Goal: Transaction & Acquisition: Purchase product/service

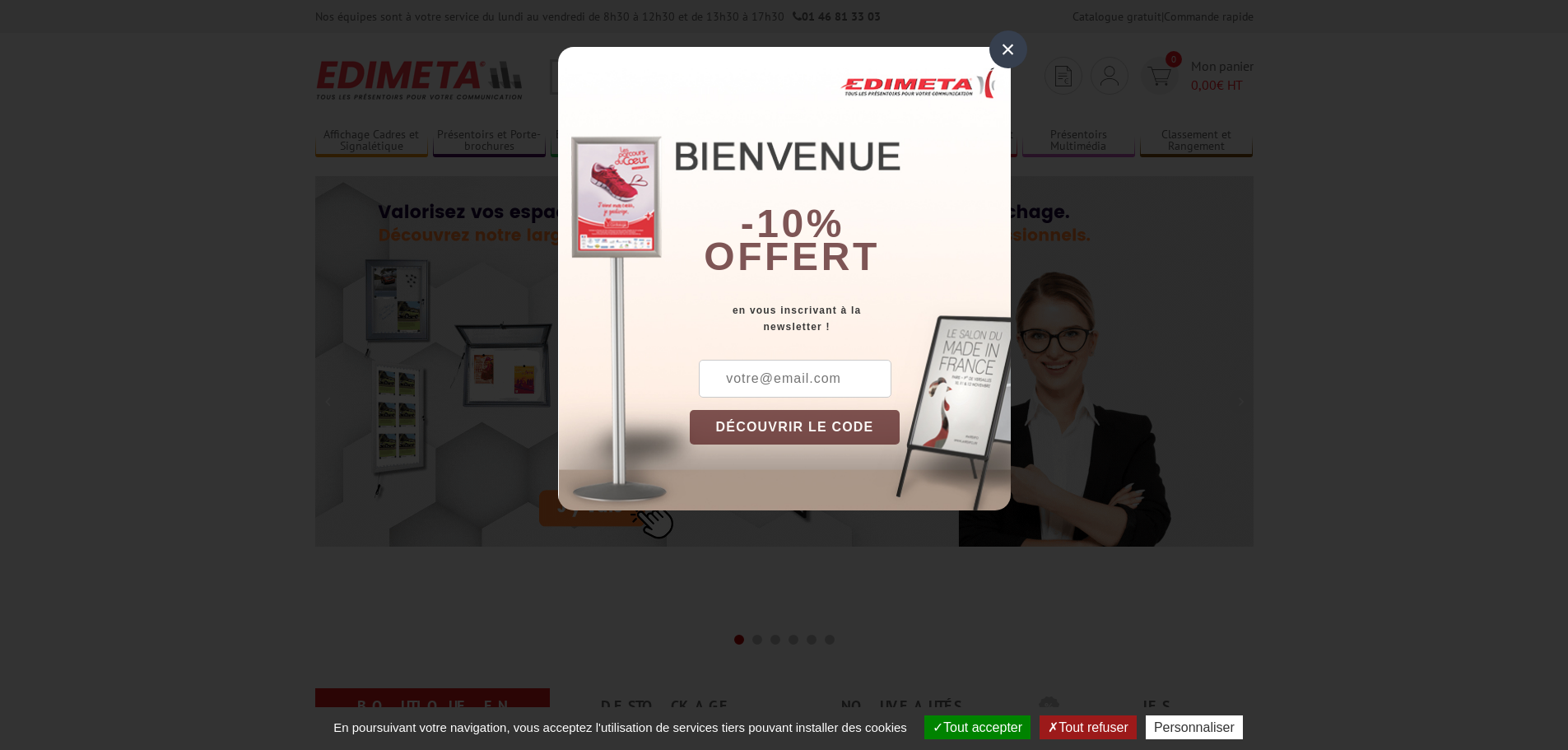
drag, startPoint x: 1012, startPoint y: 50, endPoint x: 799, endPoint y: 13, distance: 216.2
click at [1011, 50] on div "×" at bounding box center [1008, 50] width 38 height 38
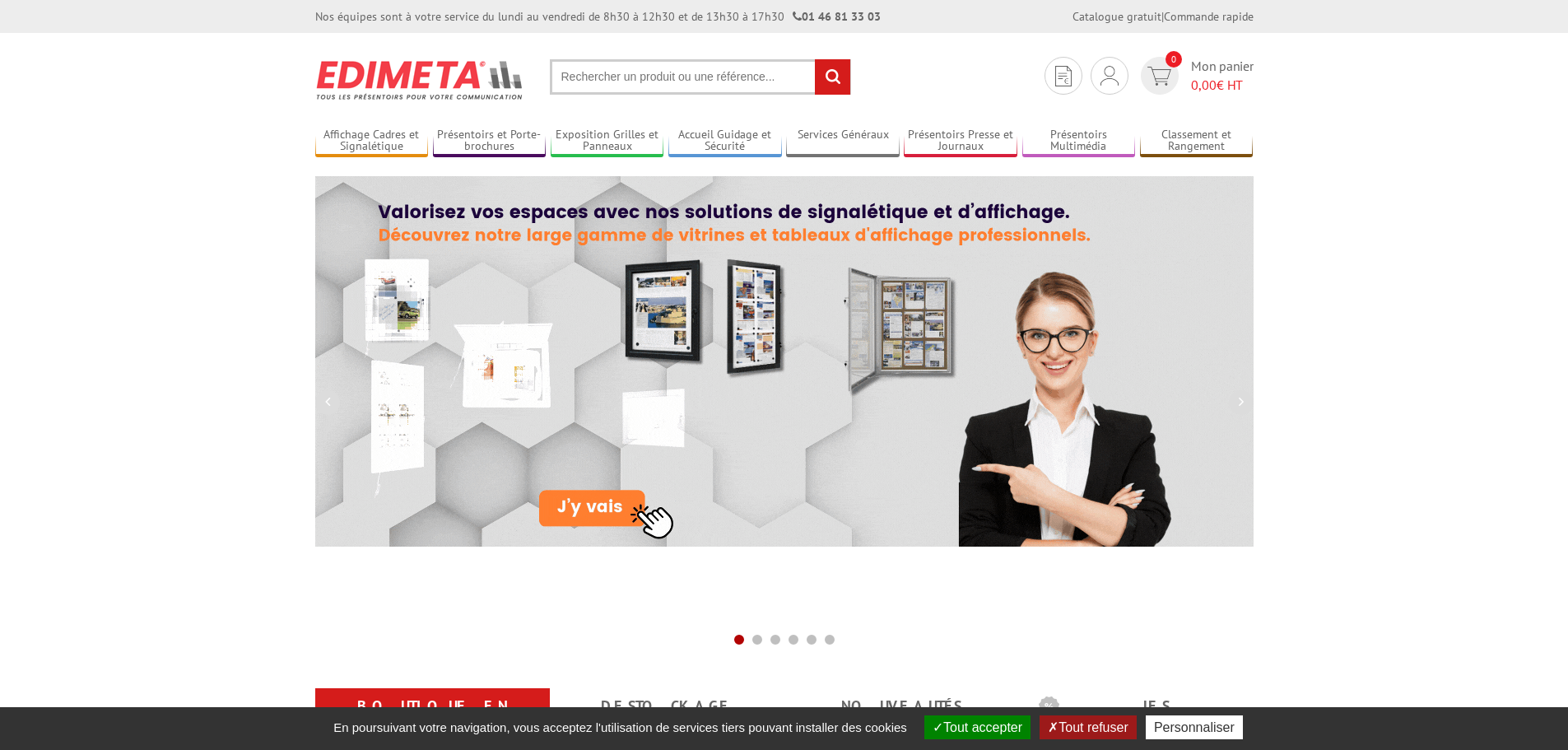
click at [612, 83] on input "text" at bounding box center [700, 76] width 301 height 36
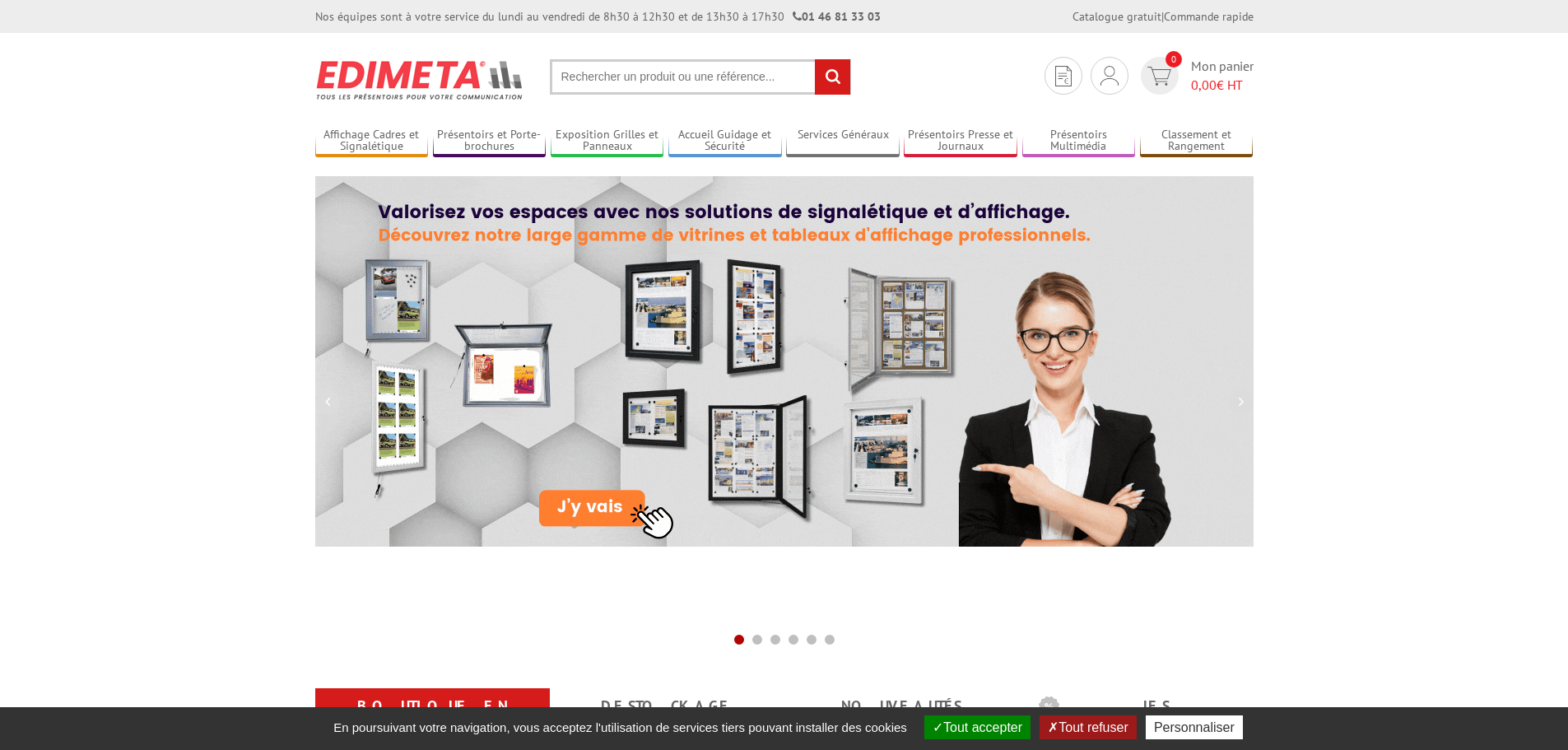
paste input "Spot lampe LED Puissant Fixation CT - Noir mat"
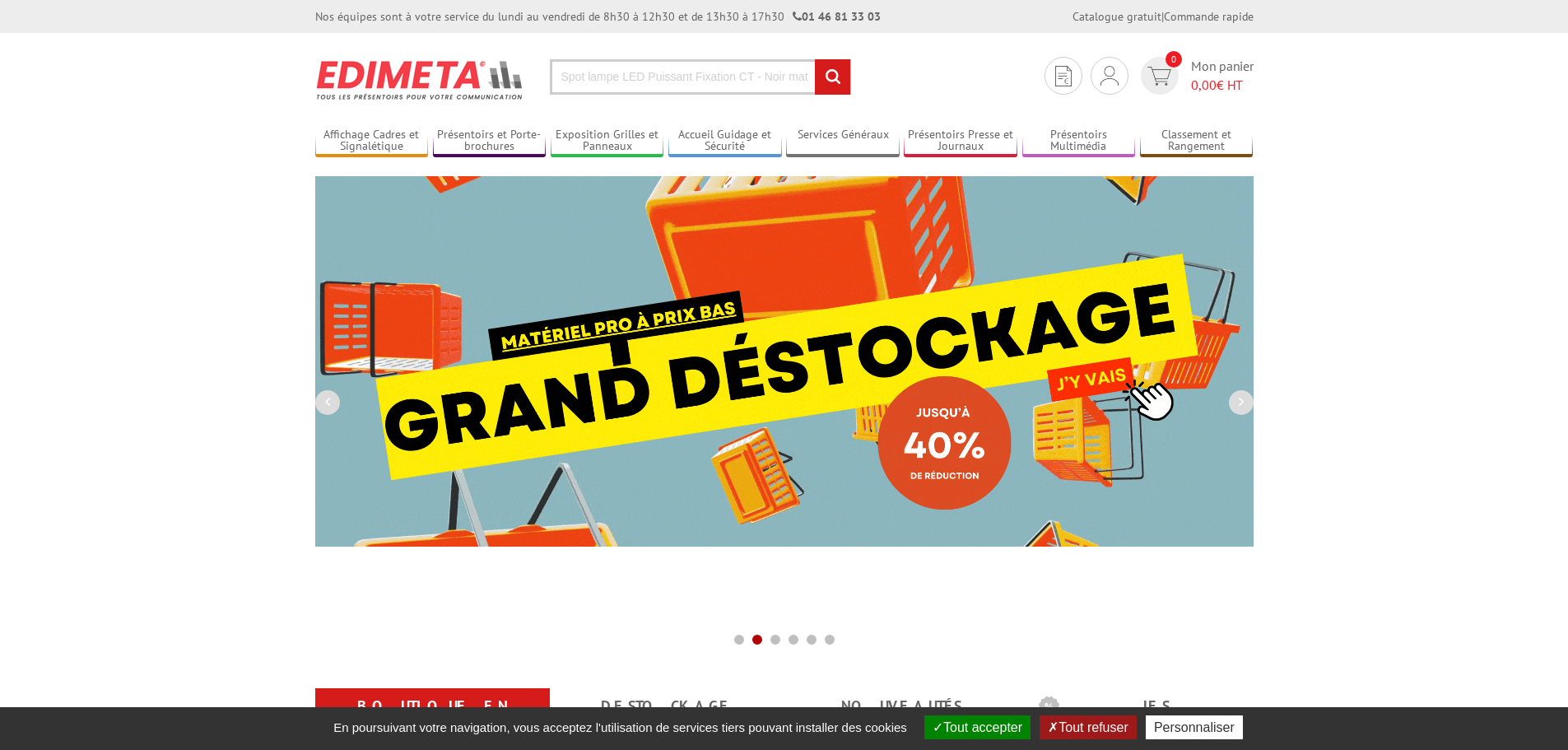
type input "Spot lampe LED Puissant Fixation CT - Noir mat"
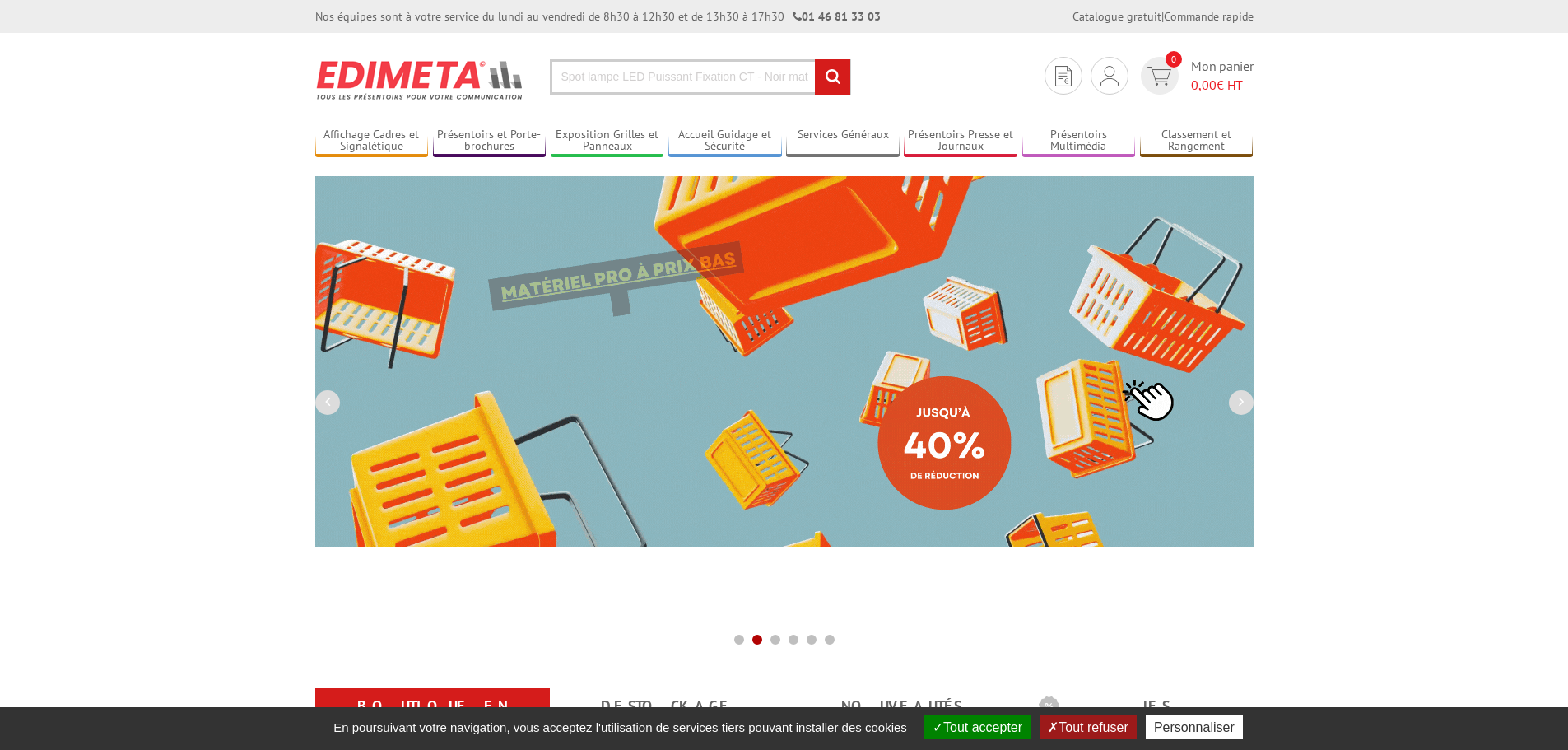
click at [830, 75] on input "rechercher" at bounding box center [832, 76] width 36 height 36
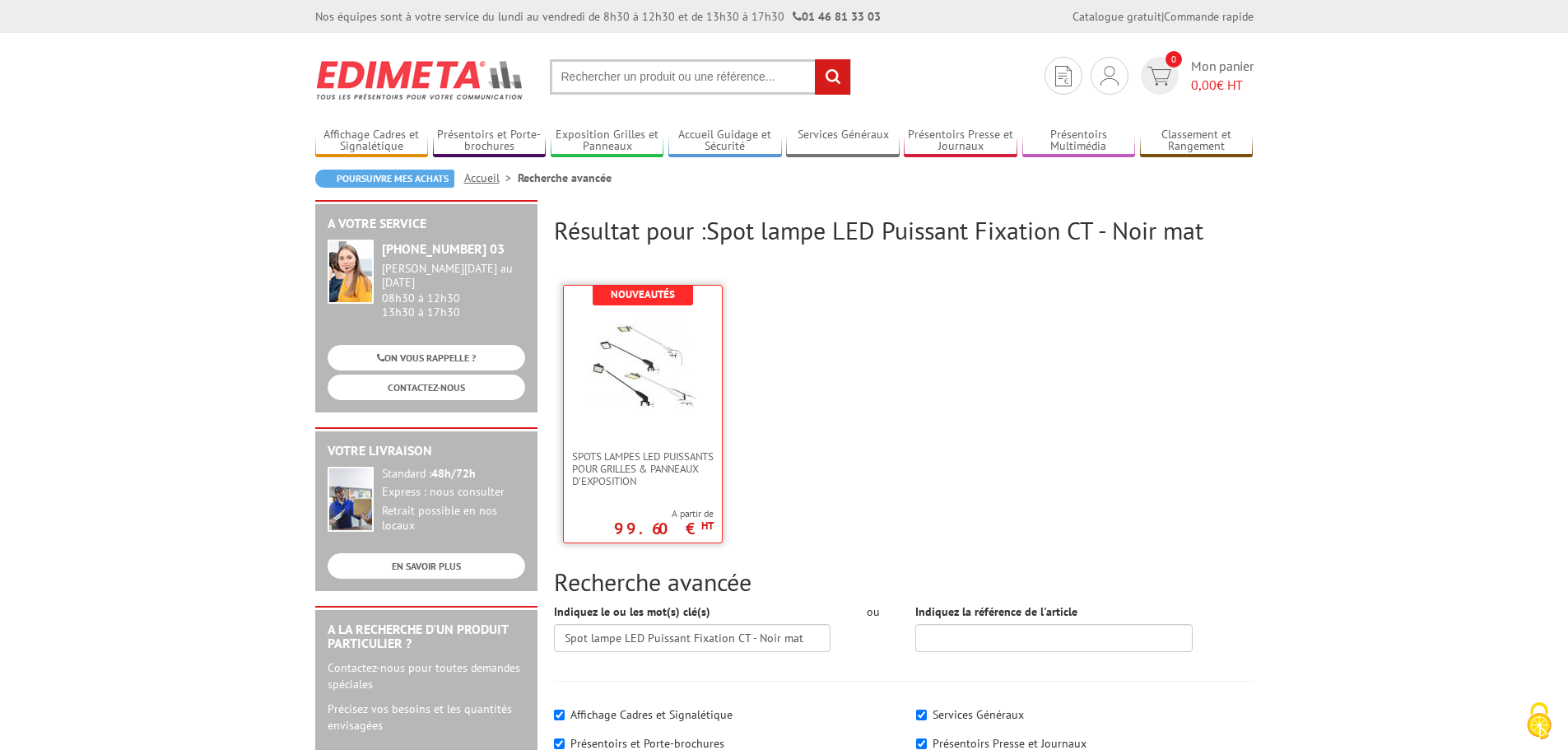
click at [644, 392] on img at bounding box center [642, 363] width 107 height 107
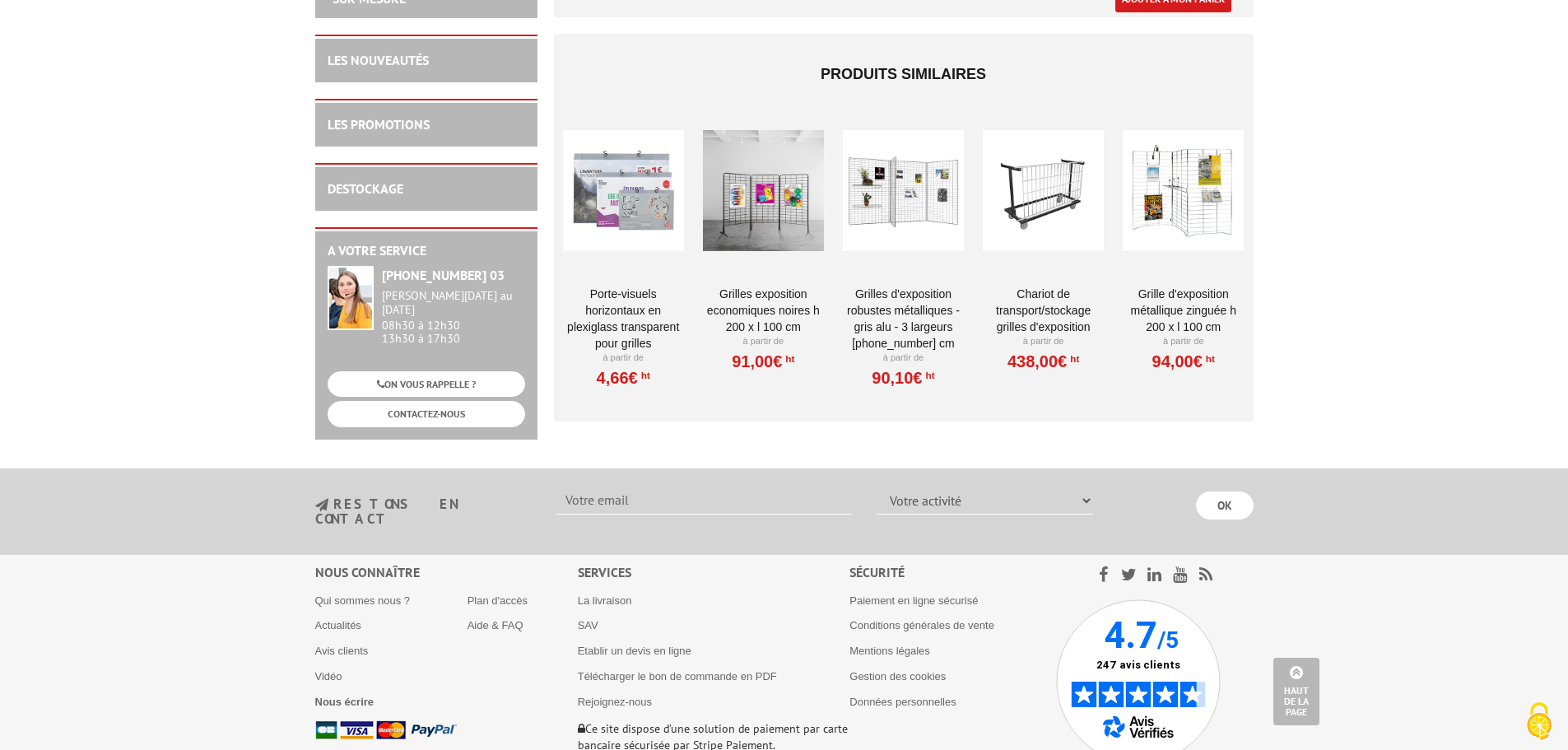
scroll to position [1788, 0]
